Goal: Transaction & Acquisition: Purchase product/service

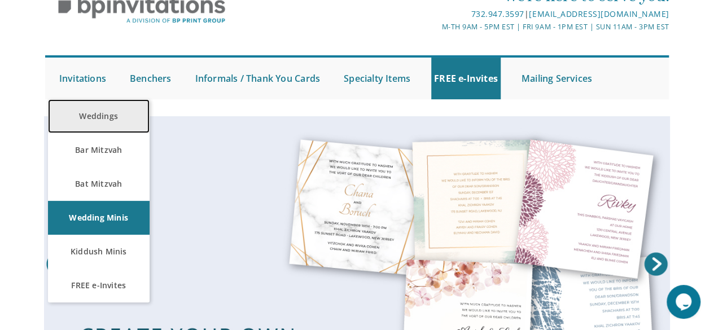
click at [99, 120] on link "Weddings" at bounding box center [99, 116] width 102 height 34
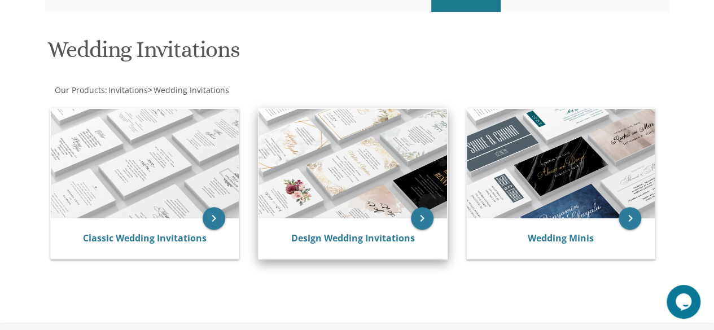
scroll to position [169, 0]
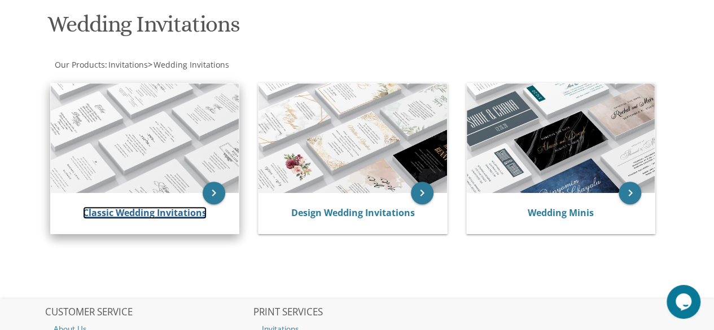
click at [129, 212] on link "Classic Wedding Invitations" at bounding box center [145, 213] width 124 height 12
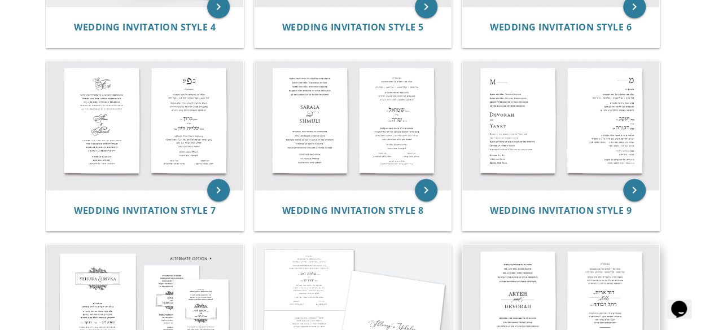
scroll to position [565, 0]
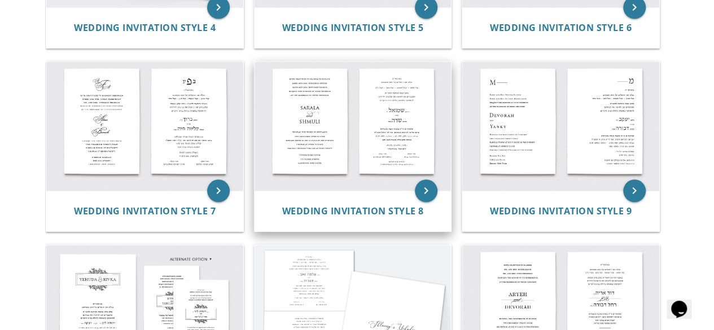
click at [303, 119] on img at bounding box center [353, 126] width 197 height 129
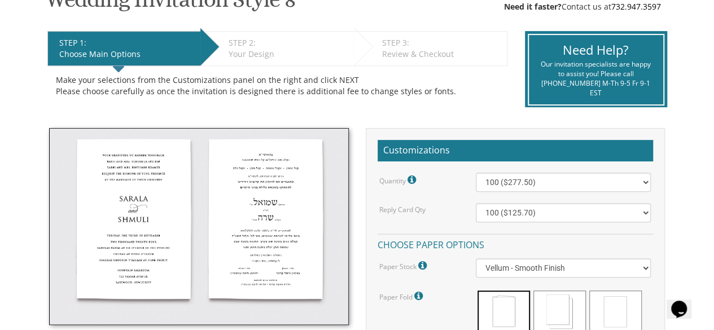
scroll to position [226, 0]
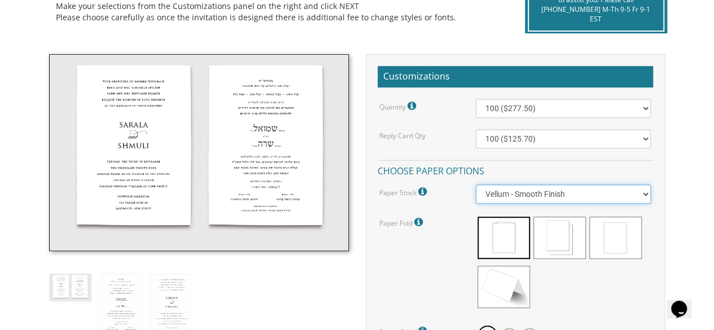
click at [637, 191] on select "Vellum - Smooth Finish Linen - Subtle Embossed Crosshatch Texture Silk - Soft, …" at bounding box center [564, 194] width 176 height 19
click at [476, 185] on select "Vellum - Smooth Finish Linen - Subtle Embossed Crosshatch Texture Silk - Soft, …" at bounding box center [564, 194] width 176 height 19
click at [648, 194] on select "Vellum - Smooth Finish Linen - Subtle Embossed Crosshatch Texture Silk - Soft, …" at bounding box center [564, 194] width 176 height 19
click at [476, 185] on select "Vellum - Smooth Finish Linen - Subtle Embossed Crosshatch Texture Silk - Soft, …" at bounding box center [564, 194] width 176 height 19
click at [648, 192] on select "Vellum - Smooth Finish Linen - Subtle Embossed Crosshatch Texture Silk - Soft, …" at bounding box center [564, 194] width 176 height 19
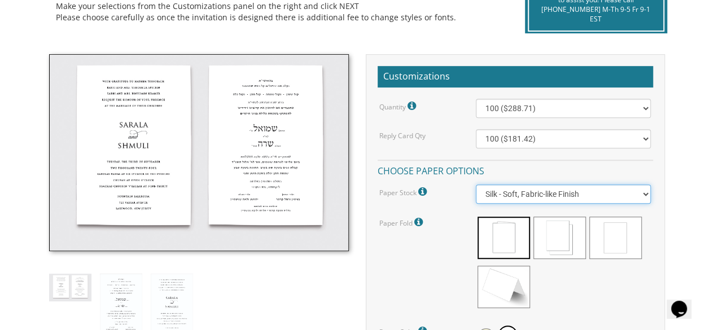
click at [476, 185] on select "Vellum - Smooth Finish Linen - Subtle Embossed Crosshatch Texture Silk - Soft, …" at bounding box center [564, 194] width 176 height 19
click at [644, 190] on select "Vellum - Smooth Finish Linen - Subtle Embossed Crosshatch Texture Silk - Soft, …" at bounding box center [564, 194] width 176 height 19
select select "Vellum"
click at [476, 185] on select "Vellum - Smooth Finish Linen - Subtle Embossed Crosshatch Texture Silk - Soft, …" at bounding box center [564, 194] width 176 height 19
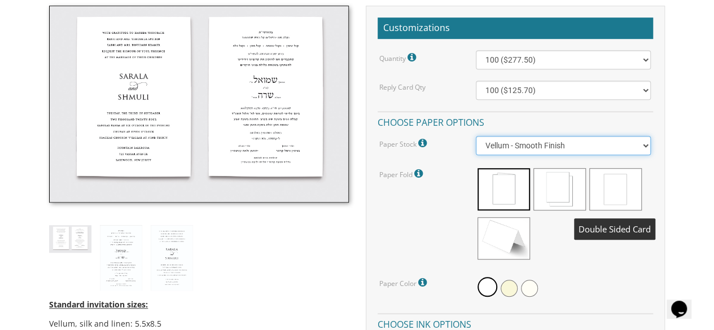
scroll to position [395, 0]
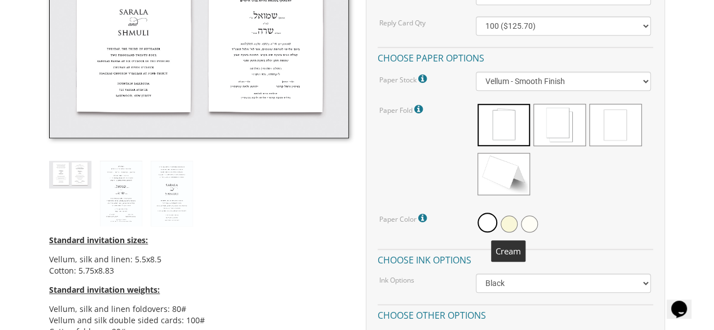
click at [513, 221] on span at bounding box center [509, 224] width 17 height 17
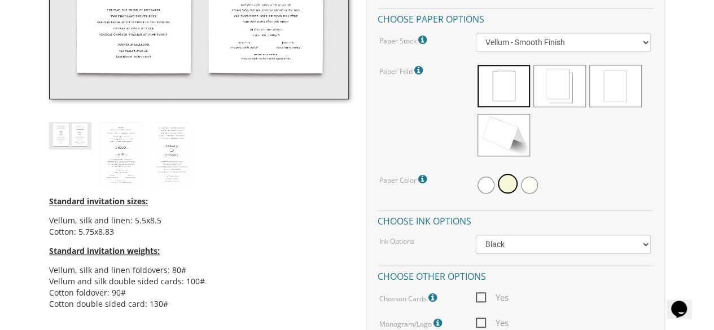
scroll to position [452, 0]
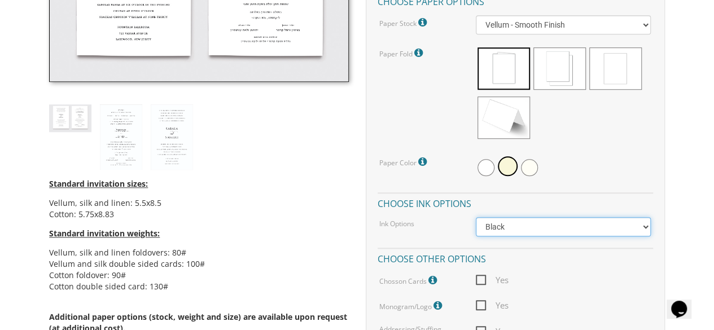
click at [638, 224] on select "Black Colored Ink ($65.00) Black + One Color ($211.00) Two Colors ($265.00)" at bounding box center [564, 226] width 176 height 19
click at [645, 225] on select "Black Colored Ink ($65.00) Black + One Color ($211.00) Two Colors ($265.00)" at bounding box center [564, 226] width 176 height 19
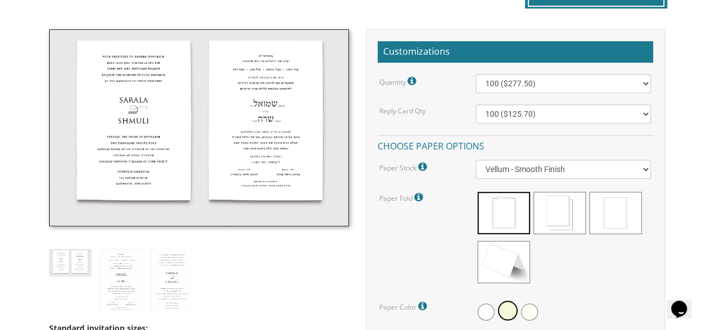
scroll to position [282, 0]
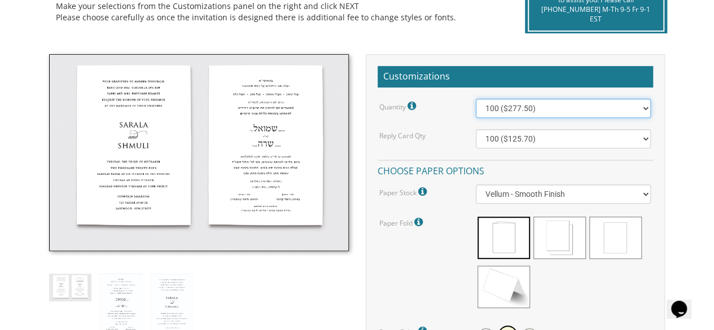
click at [648, 106] on select "100 ($277.50) 200 ($330.45) 300 ($380.65) 400 ($432.70) 500 ($482.10) 600 ($534…" at bounding box center [564, 108] width 176 height 19
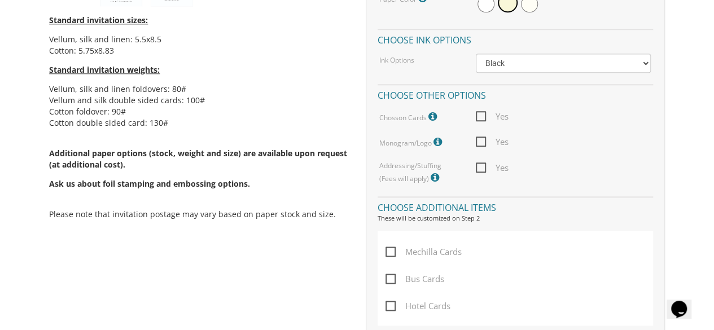
scroll to position [621, 0]
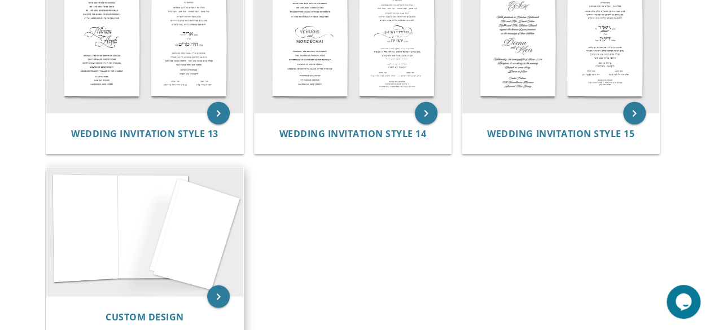
scroll to position [1129, 0]
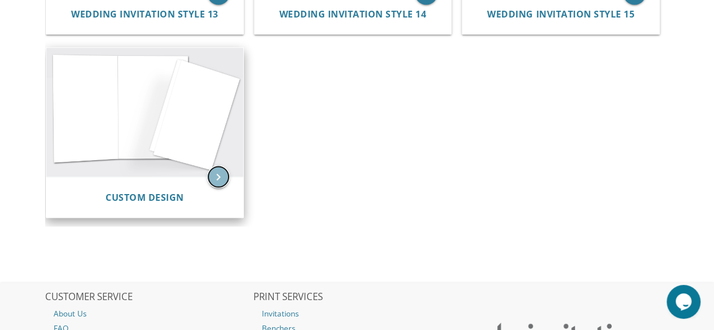
click at [222, 174] on icon "keyboard_arrow_right" at bounding box center [218, 177] width 23 height 23
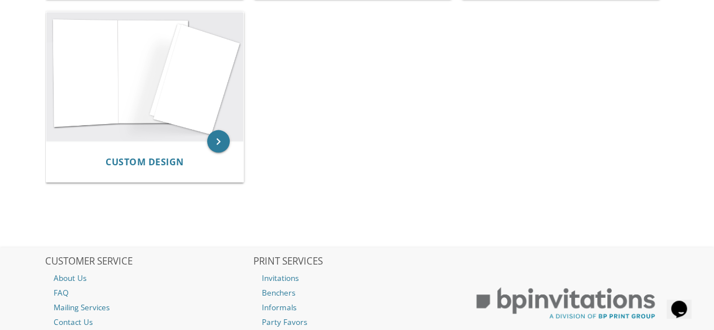
scroll to position [1085, 0]
